Goal: Find contact information: Find contact information

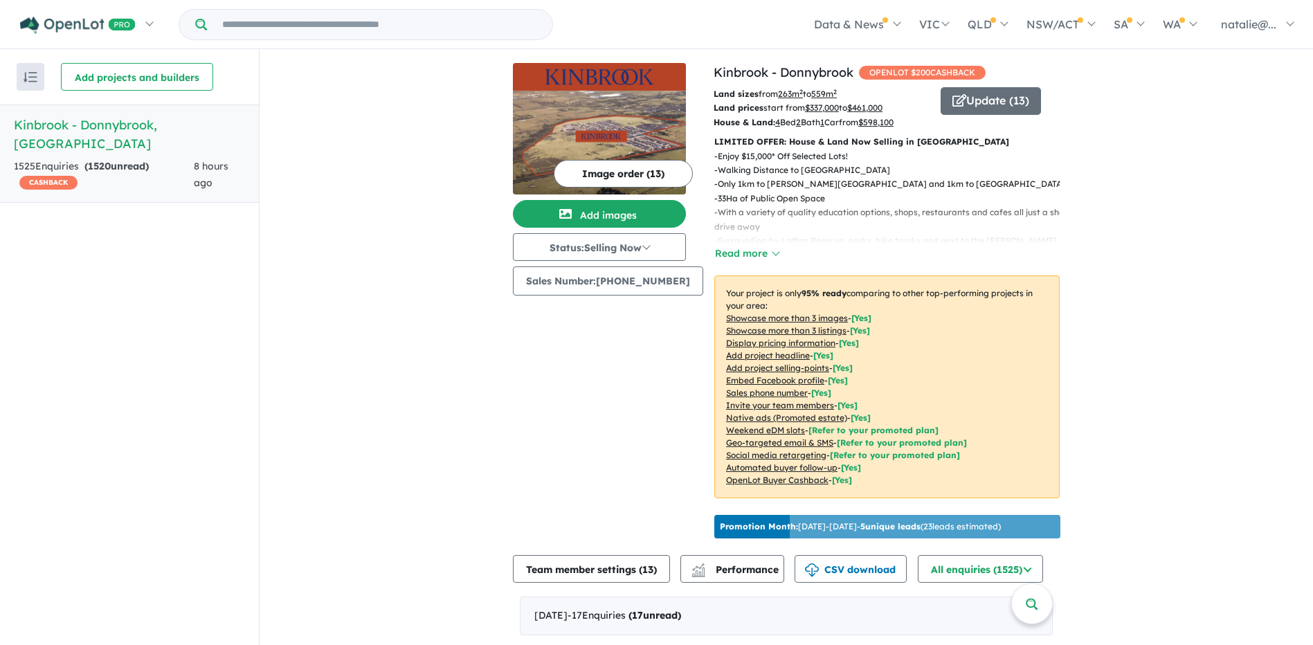
scroll to position [277, 0]
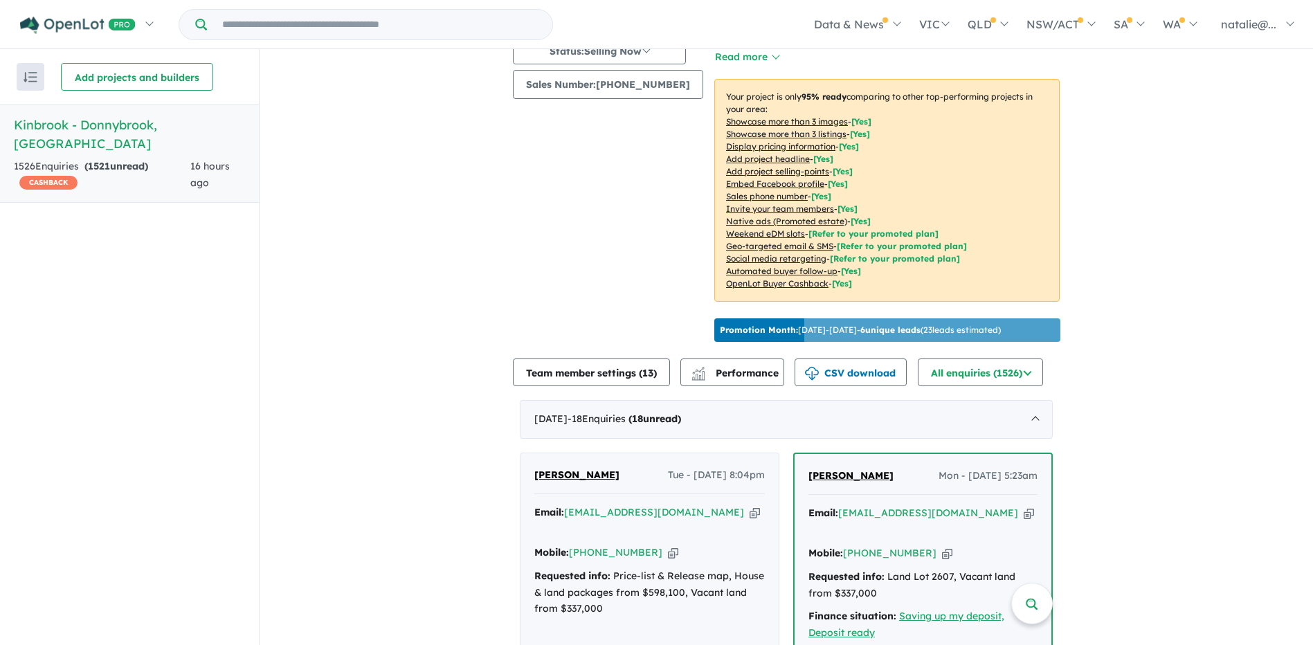
scroll to position [270, 0]
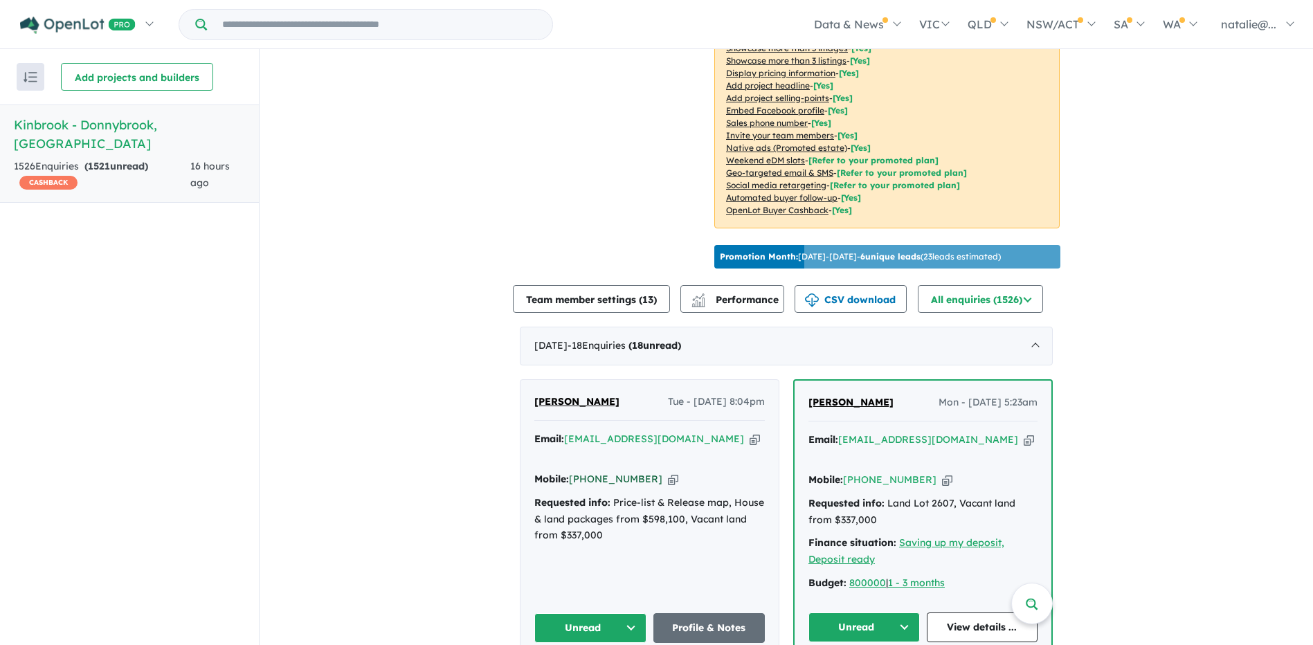
drag, startPoint x: 644, startPoint y: 473, endPoint x: 588, endPoint y: 474, distance: 55.4
click at [588, 474] on div "Mobile: [PHONE_NUMBER] Copied!" at bounding box center [649, 479] width 231 height 17
copy link "411 899 044"
